Goal: Task Accomplishment & Management: Manage account settings

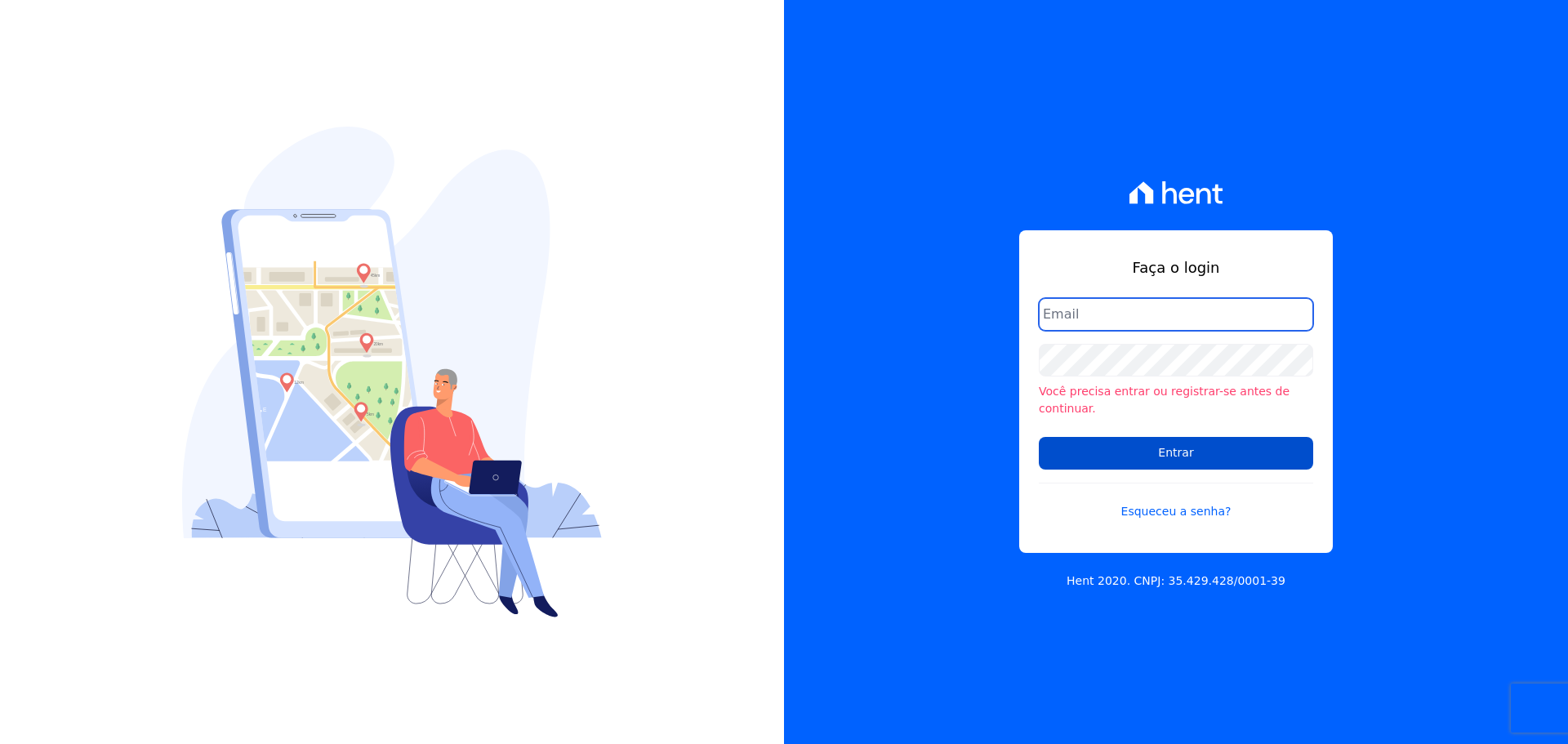
type input "[EMAIL_ADDRESS][DOMAIN_NAME]"
click at [1102, 444] on input "Entrar" at bounding box center [1176, 453] width 275 height 33
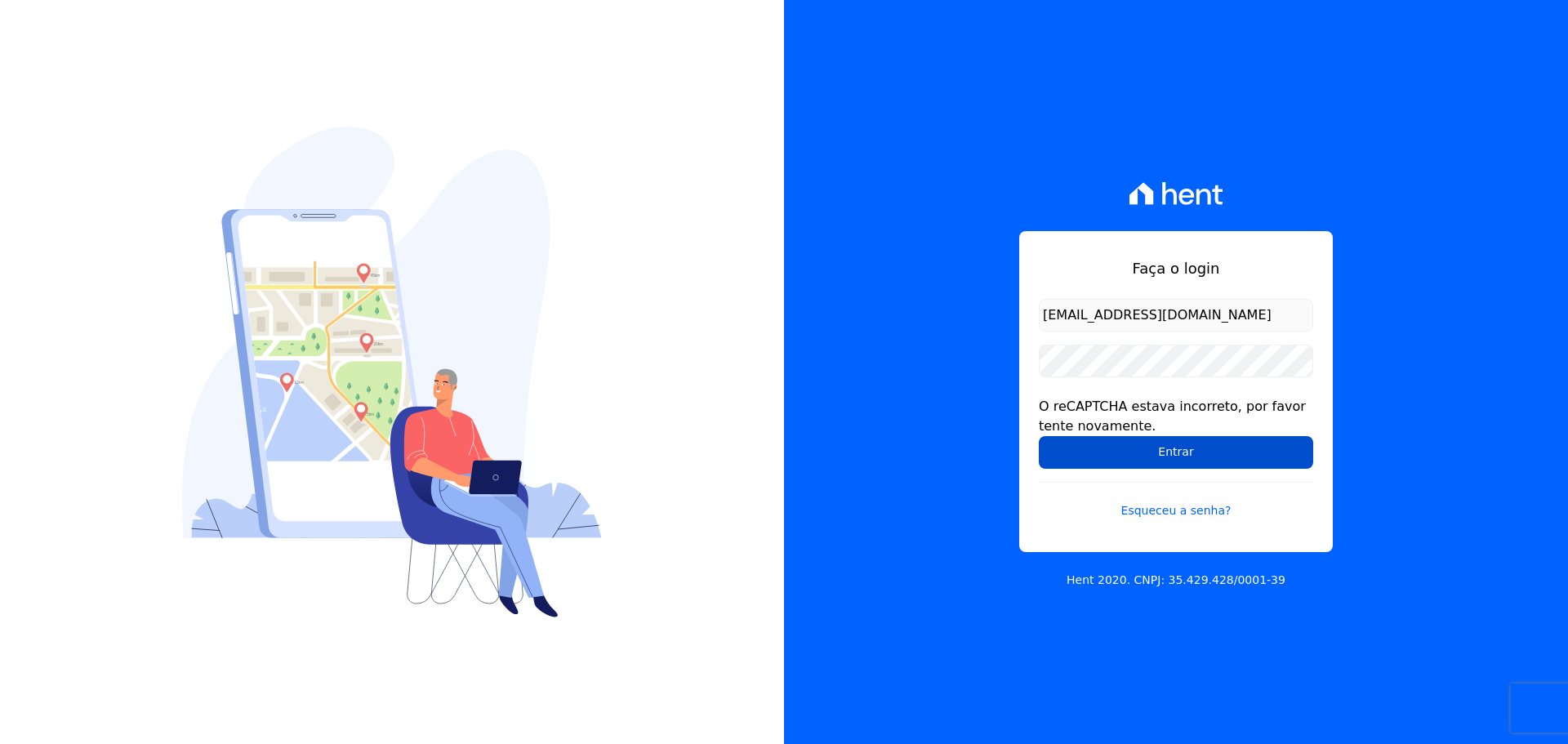
click at [1190, 458] on input "Entrar" at bounding box center [1176, 452] width 275 height 33
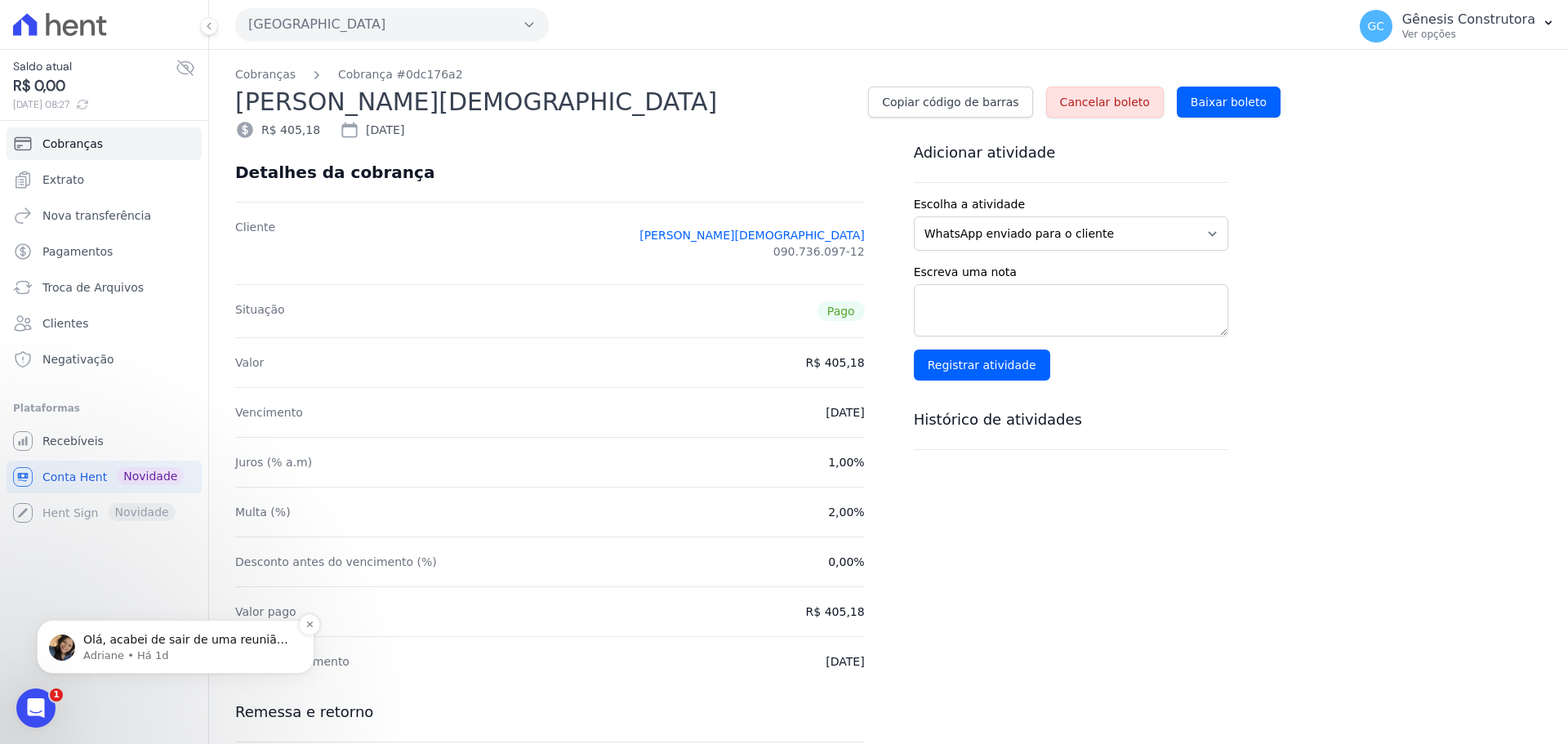
click at [262, 636] on span "Olá, acabei de sair de uma reunião com o time de tecnologia. Após análise detal…" at bounding box center [188, 729] width 209 height 192
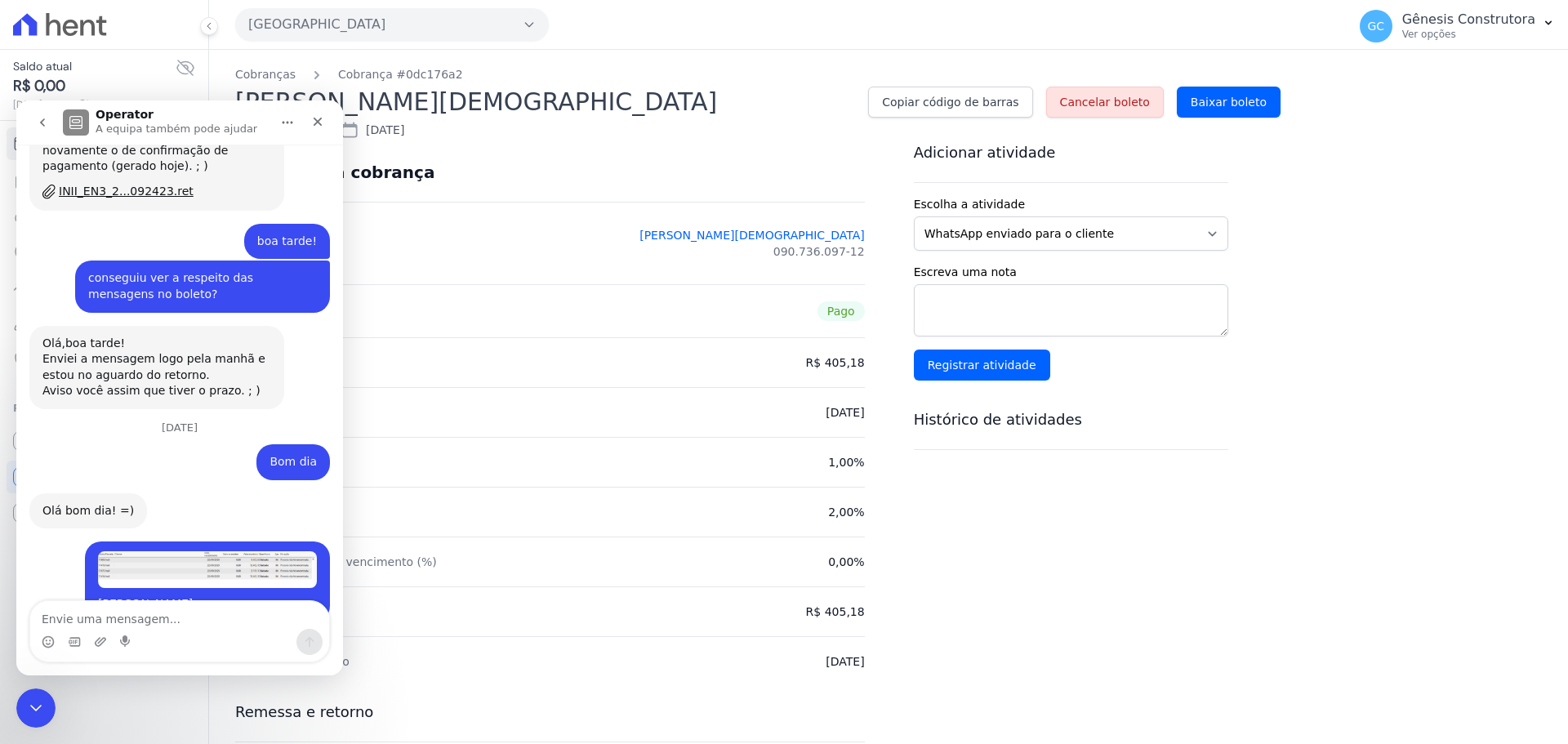
scroll to position [11818, 0]
